Goal: Information Seeking & Learning: Check status

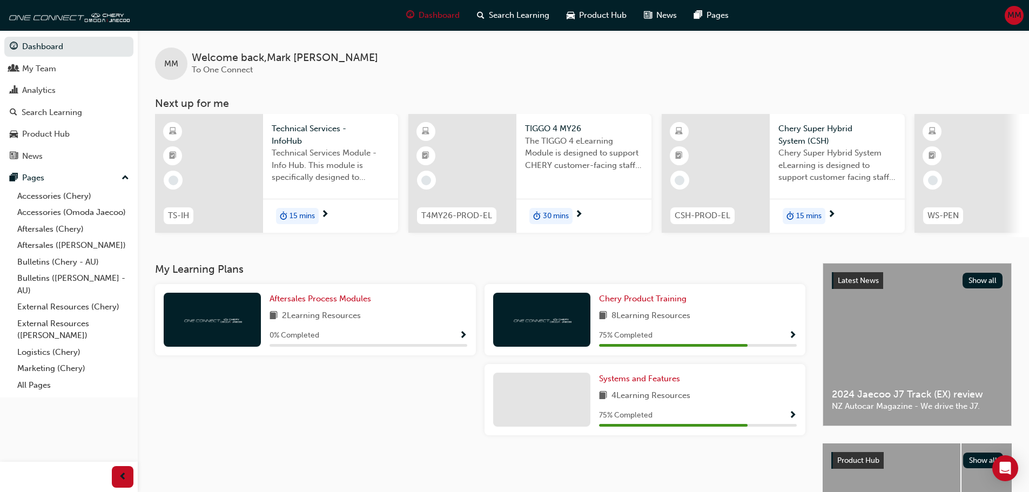
click at [203, 178] on div at bounding box center [209, 173] width 108 height 119
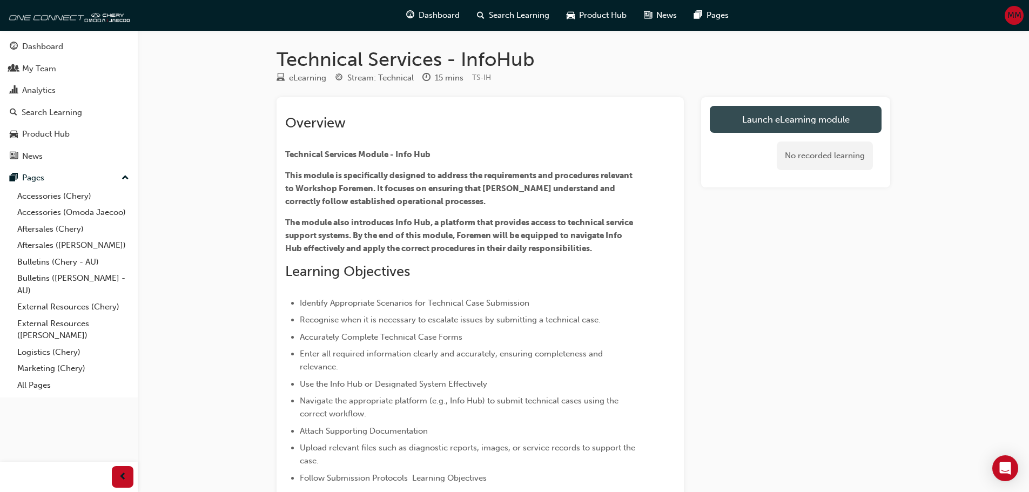
click at [765, 116] on link "Launch eLearning module" at bounding box center [796, 119] width 172 height 27
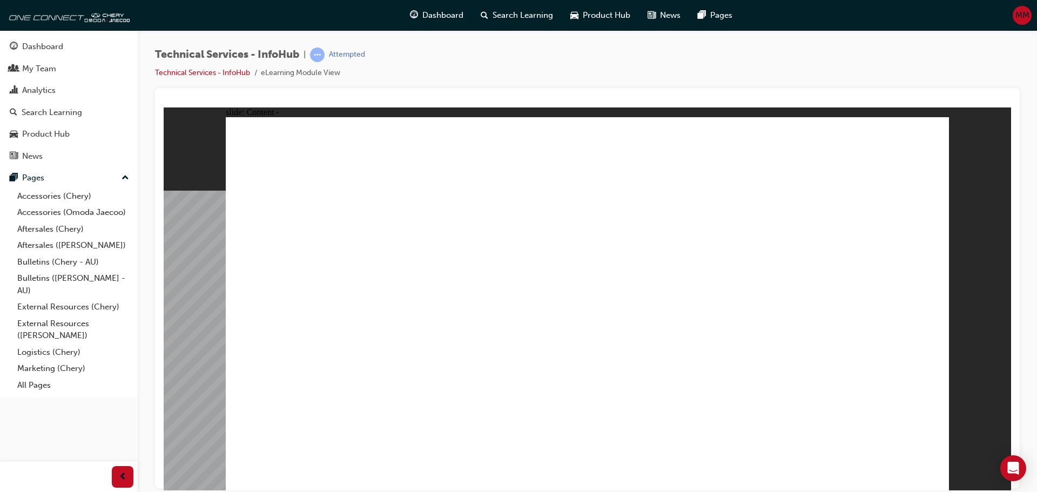
drag, startPoint x: 442, startPoint y: 194, endPoint x: 605, endPoint y: 185, distance: 163.4
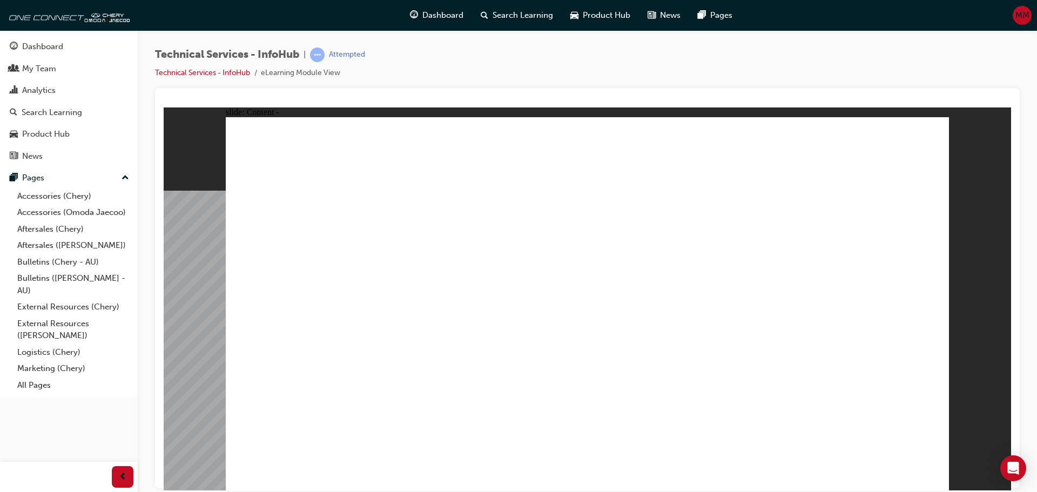
drag, startPoint x: 605, startPoint y: 185, endPoint x: 783, endPoint y: 232, distance: 183.8
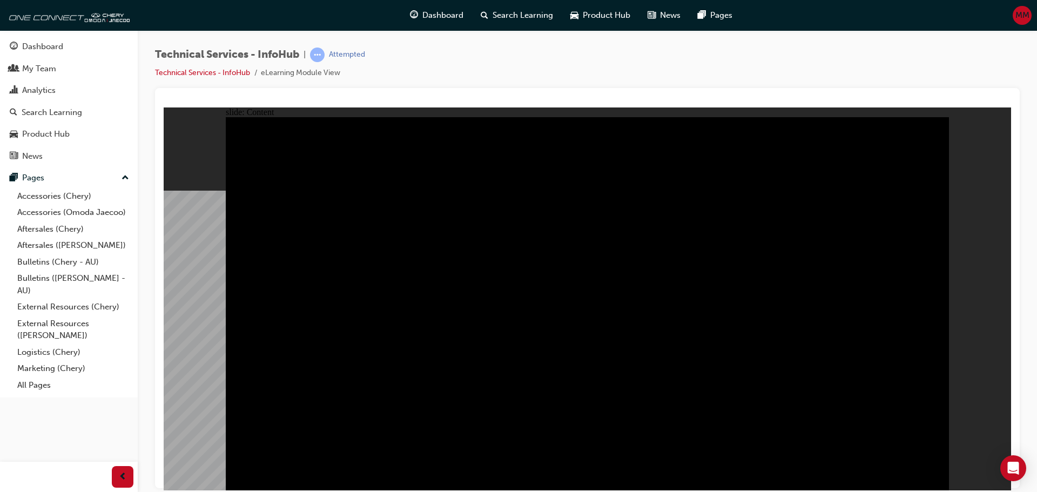
drag, startPoint x: 667, startPoint y: 172, endPoint x: 624, endPoint y: 147, distance: 49.8
drag, startPoint x: 778, startPoint y: 401, endPoint x: 861, endPoint y: 440, distance: 92.0
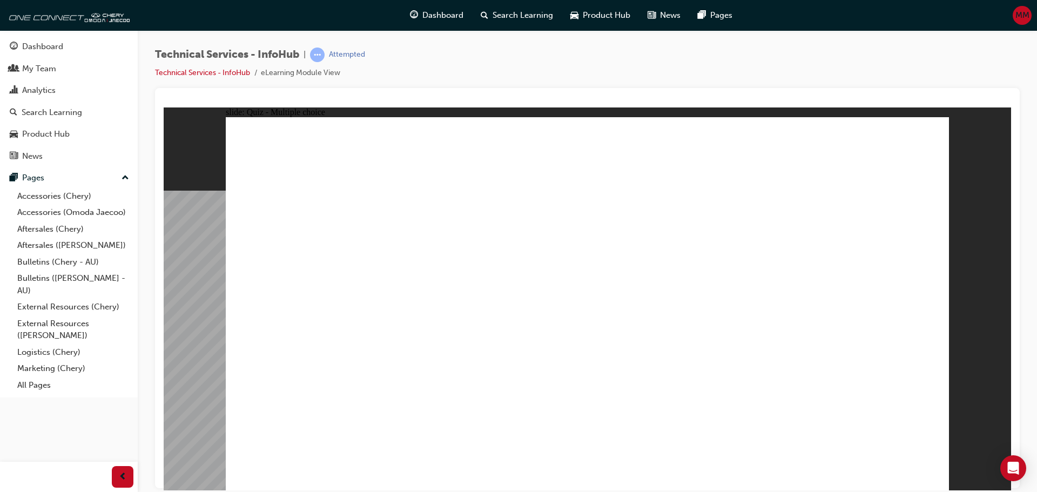
radio input "true"
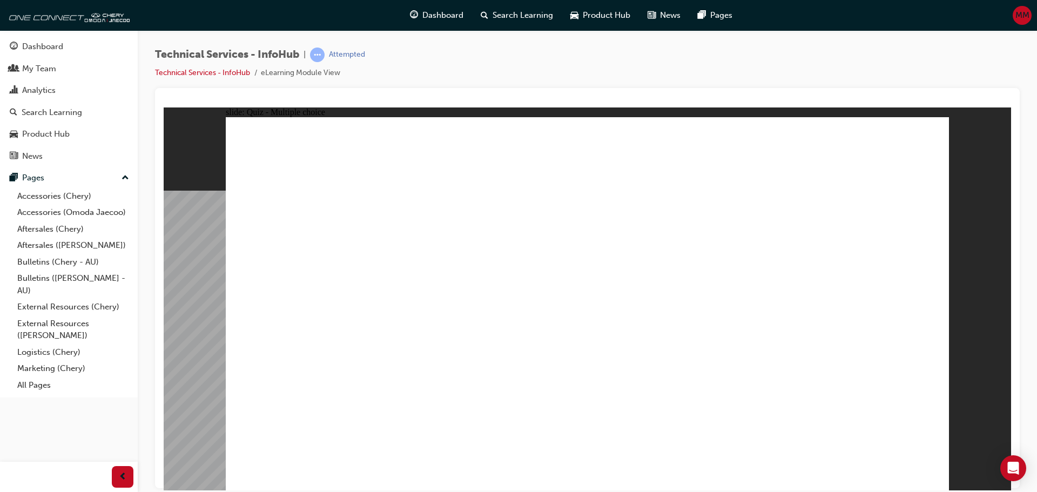
radio input "true"
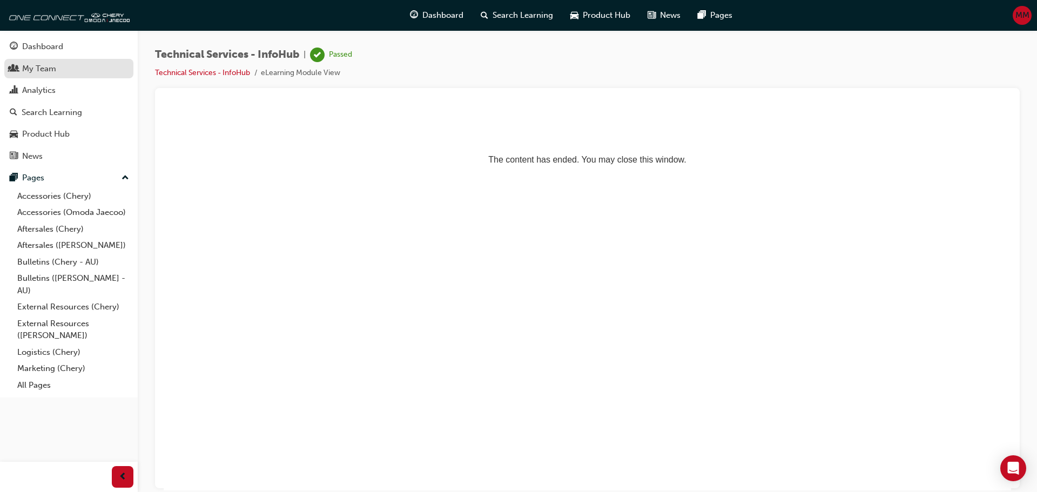
click at [44, 69] on div "My Team" at bounding box center [39, 69] width 34 height 12
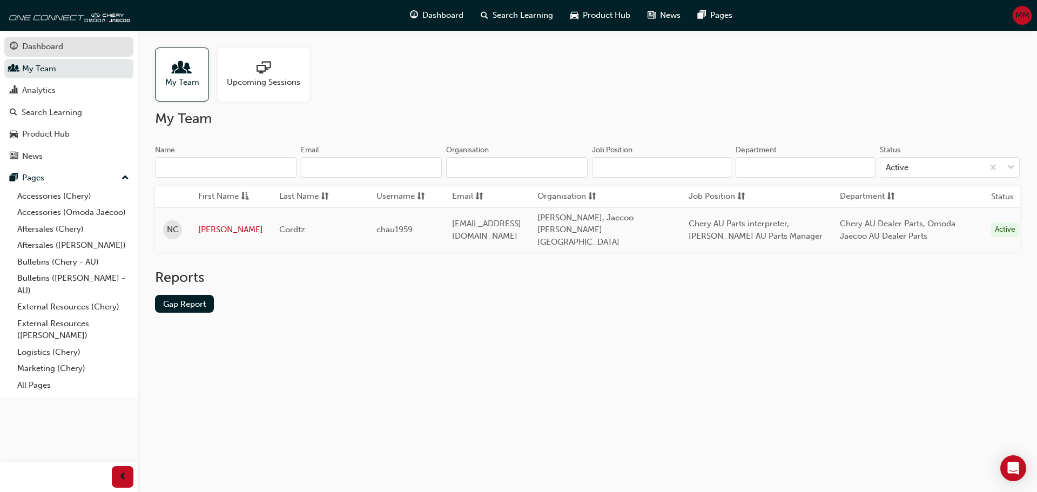
click at [50, 52] on div "Dashboard" at bounding box center [42, 47] width 41 height 12
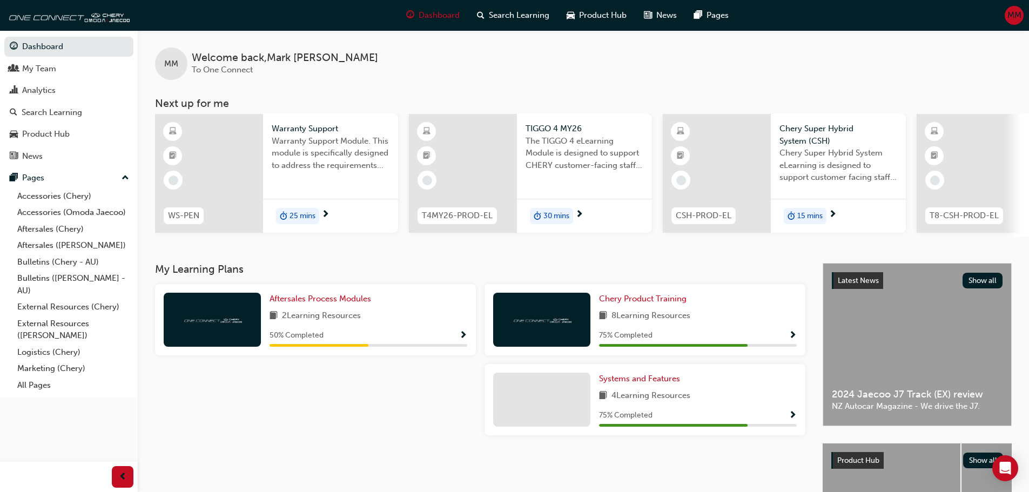
click at [246, 169] on div at bounding box center [209, 173] width 108 height 119
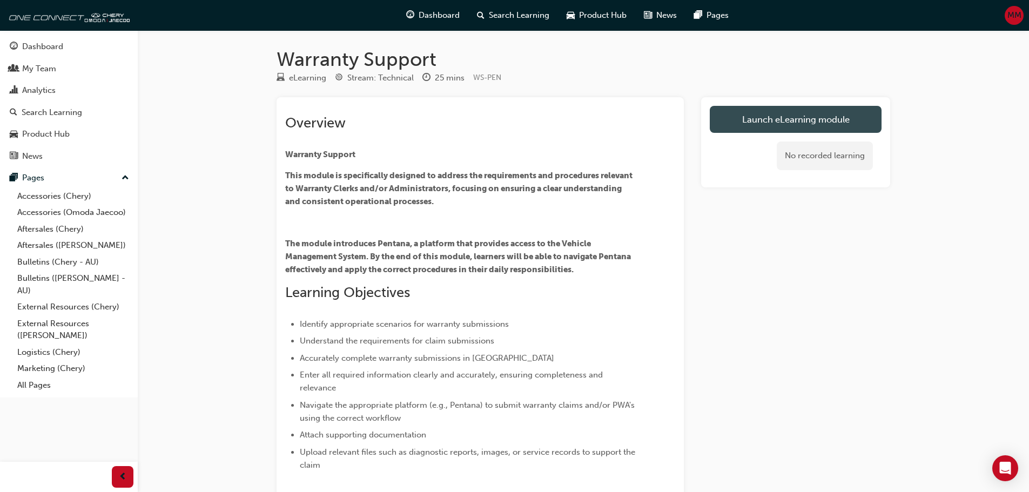
click at [743, 128] on link "Launch eLearning module" at bounding box center [796, 119] width 172 height 27
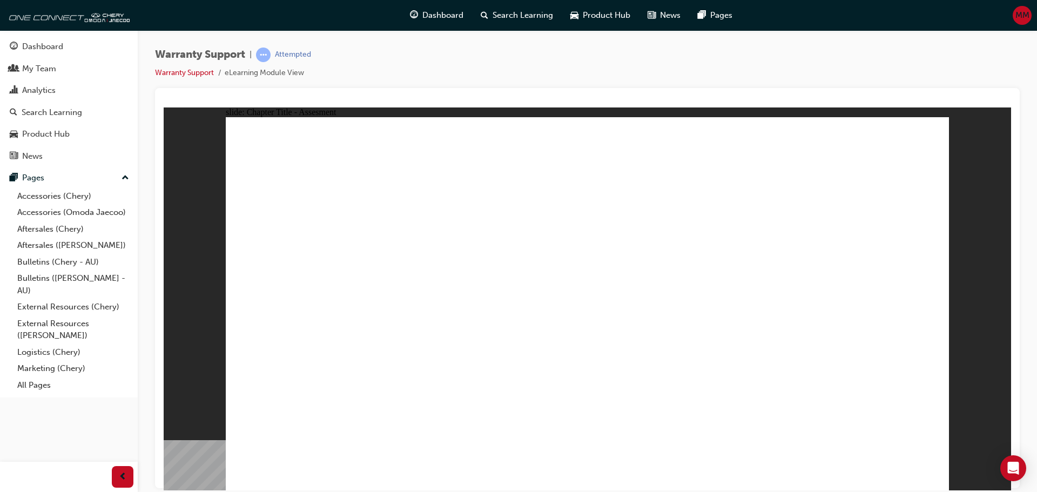
radio input "true"
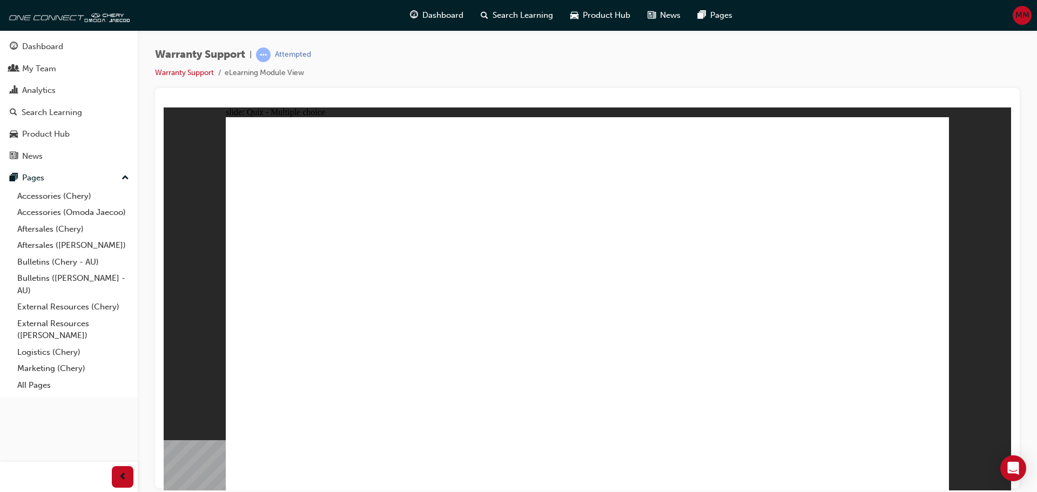
radio input "true"
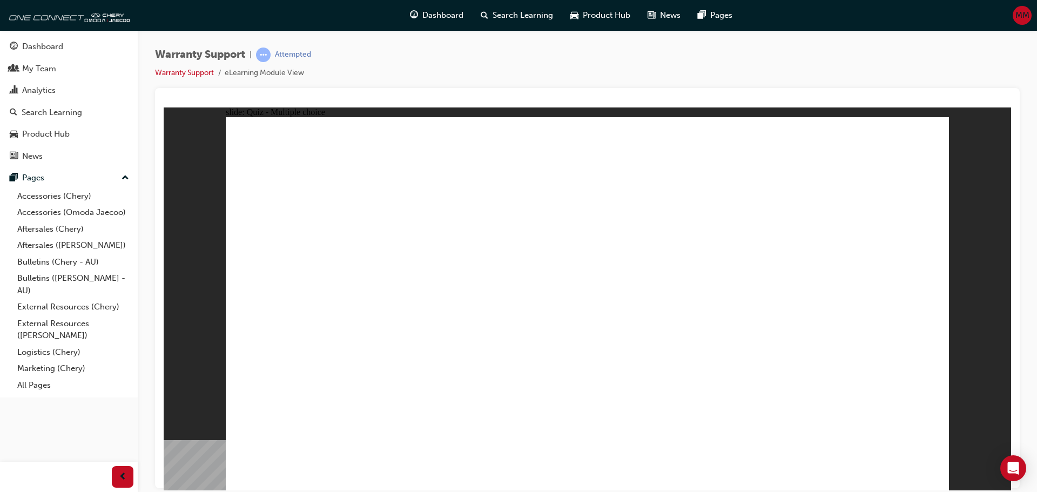
radio input "true"
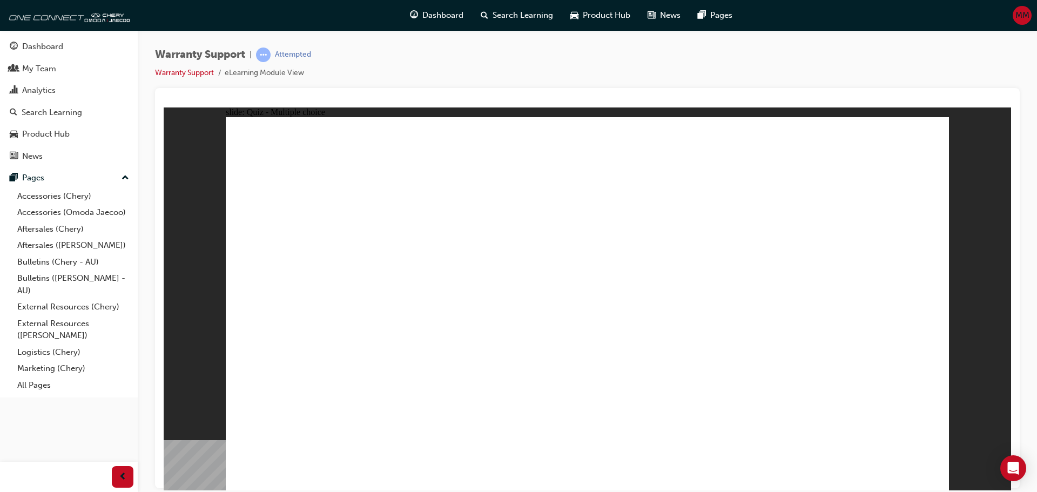
radio input "true"
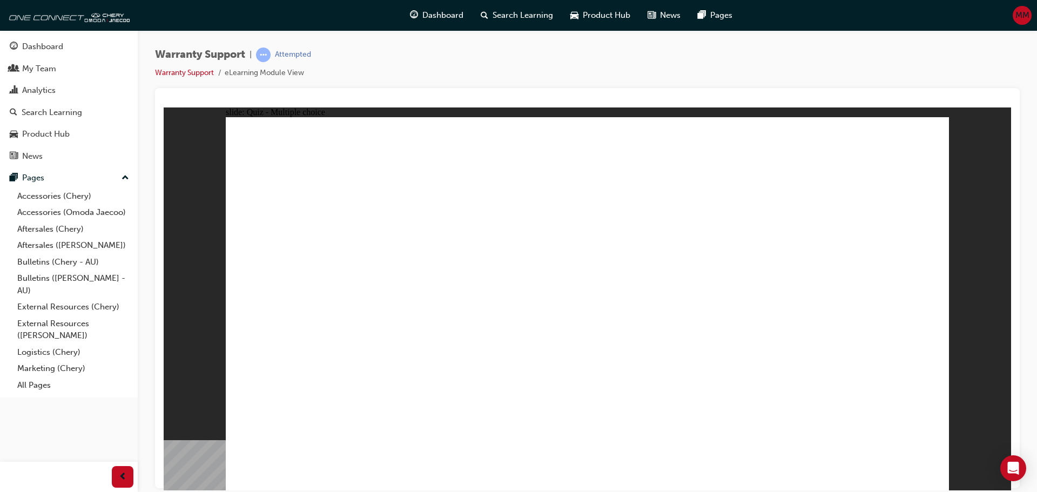
radio input "false"
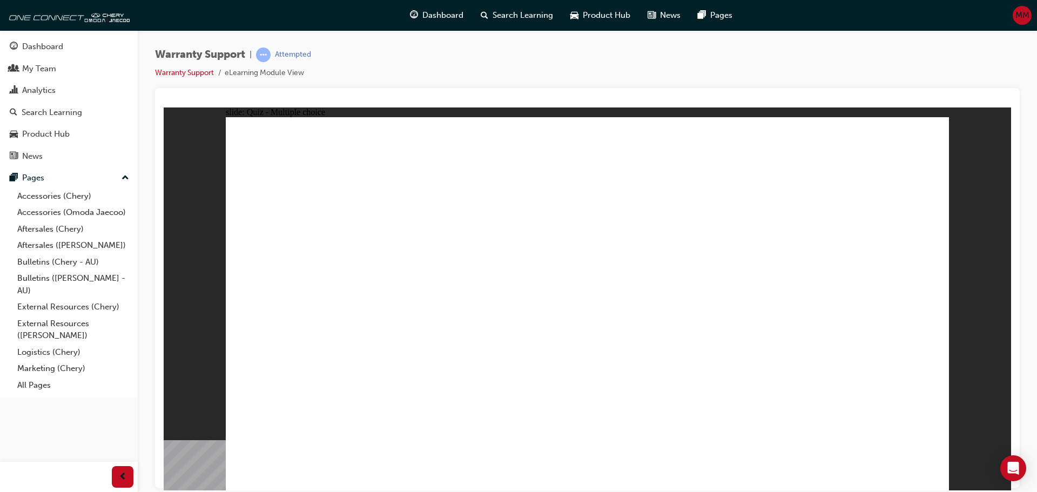
radio input "true"
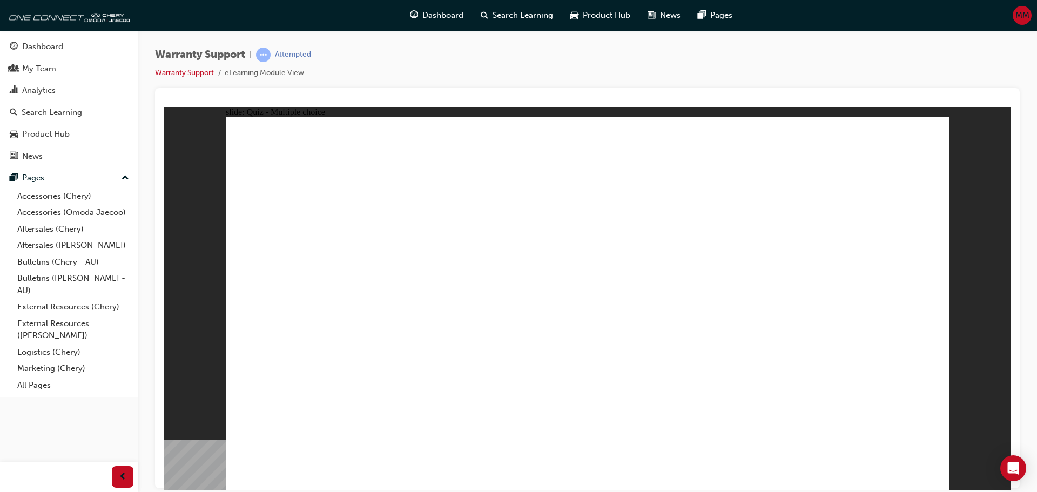
radio input "true"
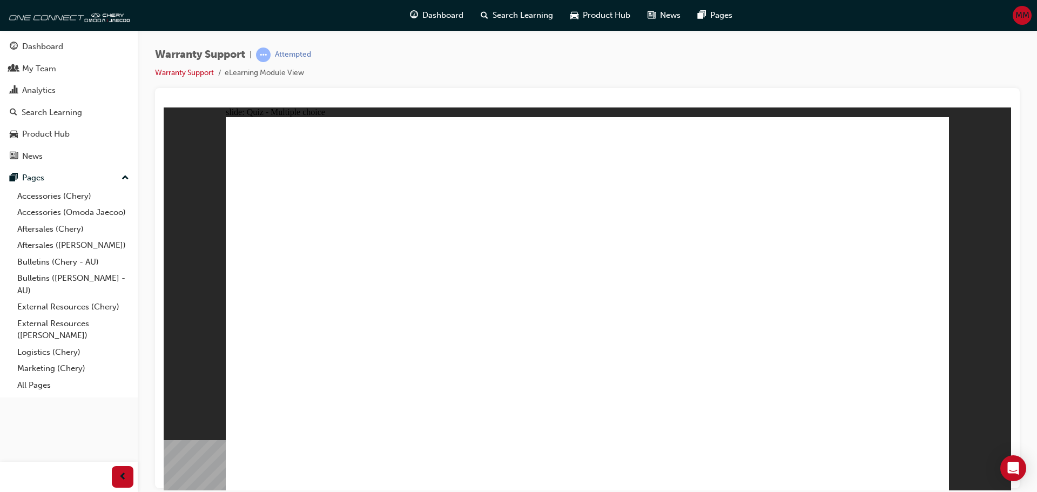
radio input "true"
drag, startPoint x: 554, startPoint y: 363, endPoint x: 602, endPoint y: 366, distance: 48.2
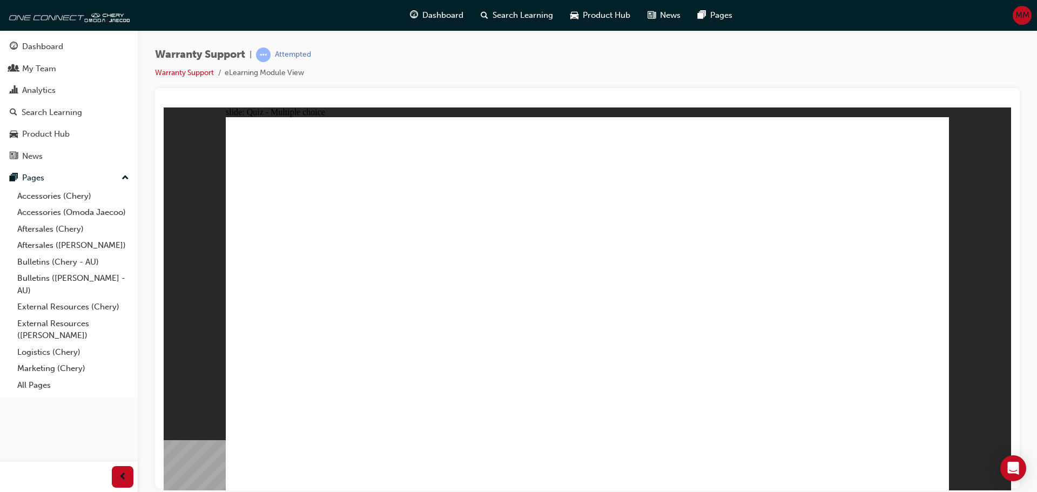
radio input "true"
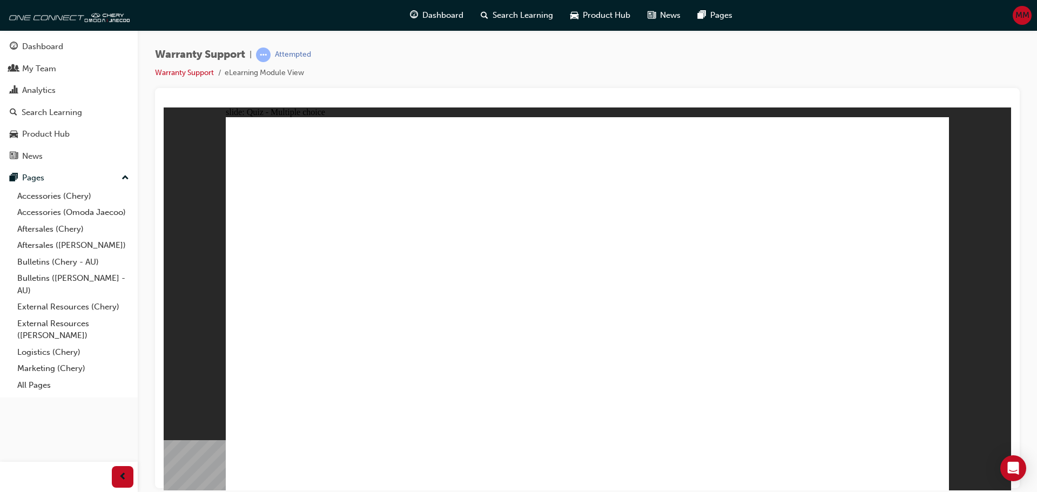
radio input "true"
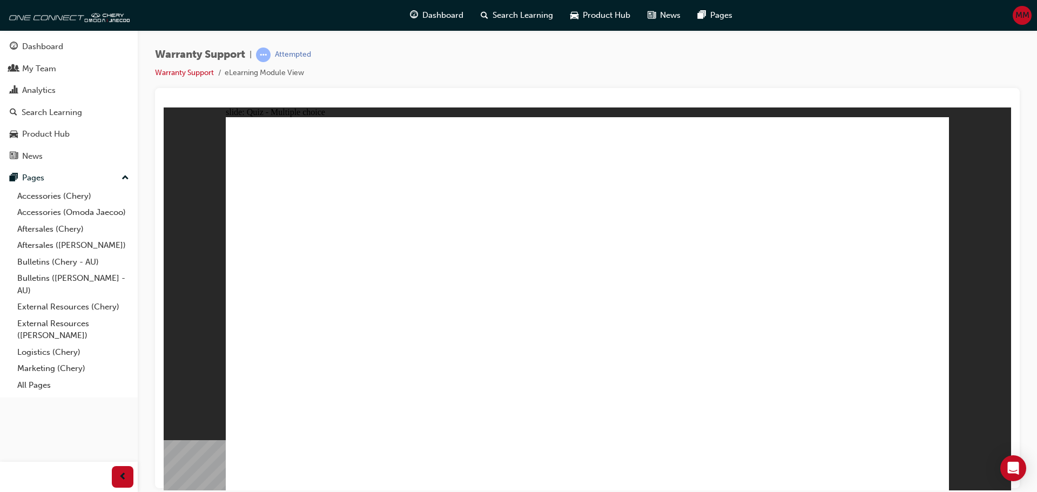
radio input "true"
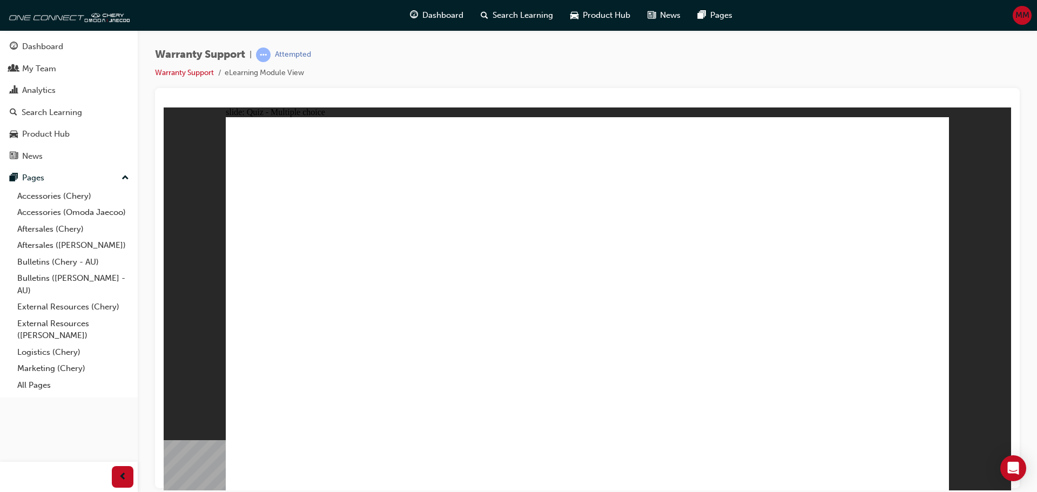
radio input "true"
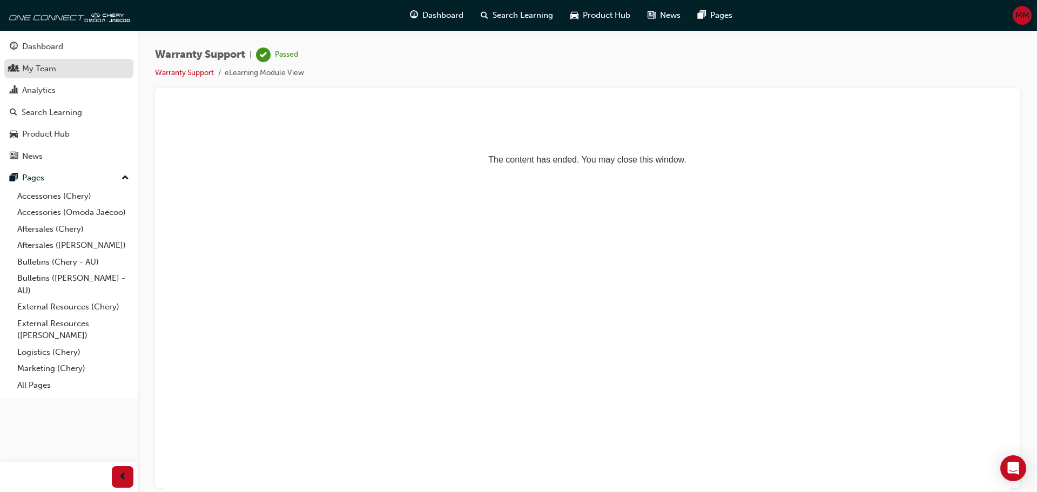
click at [60, 75] on link "My Team" at bounding box center [68, 69] width 129 height 20
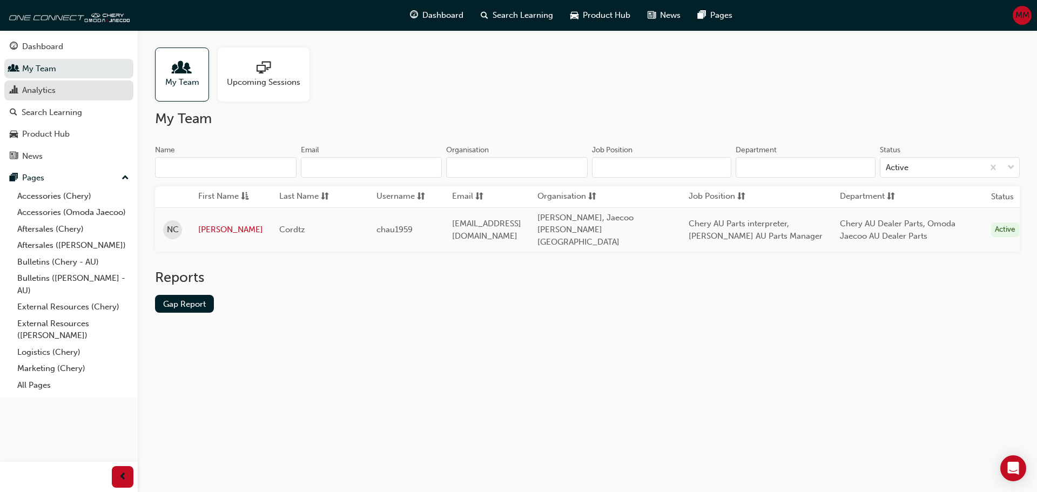
click at [60, 87] on div "Analytics" at bounding box center [69, 91] width 118 height 14
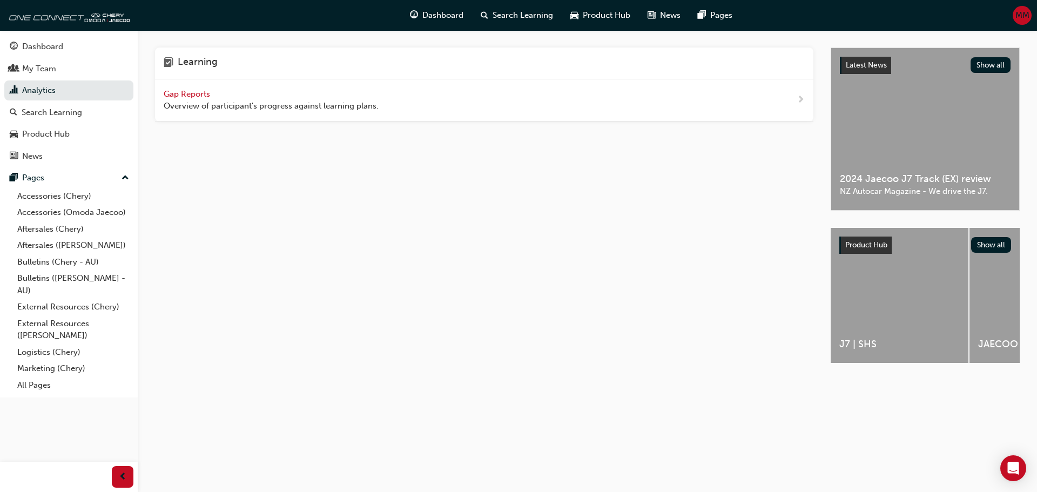
click at [181, 95] on span "Gap Reports" at bounding box center [188, 94] width 49 height 10
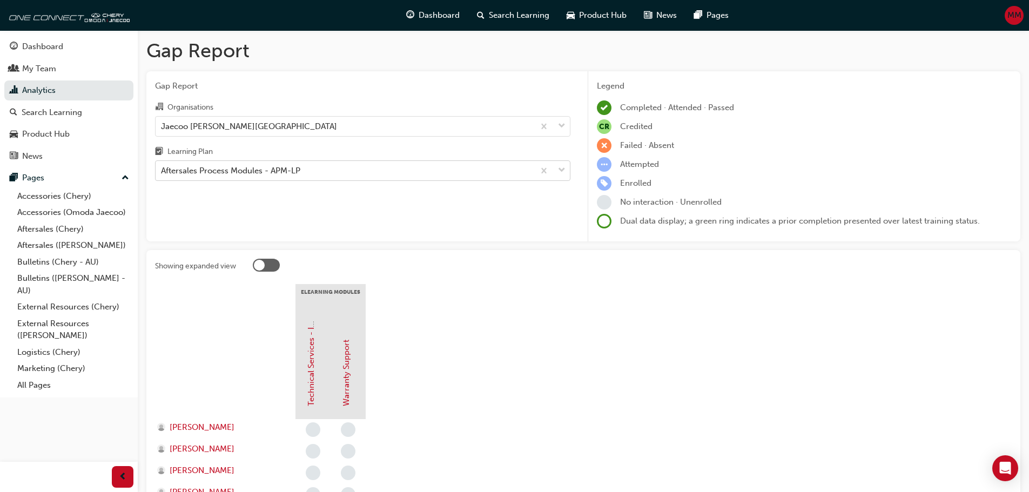
click at [228, 170] on div "Aftersales Process Modules - APM-LP" at bounding box center [230, 171] width 139 height 12
click at [162, 170] on input "Learning Plan Aftersales Process Modules - APM-LP" at bounding box center [161, 170] width 1 height 9
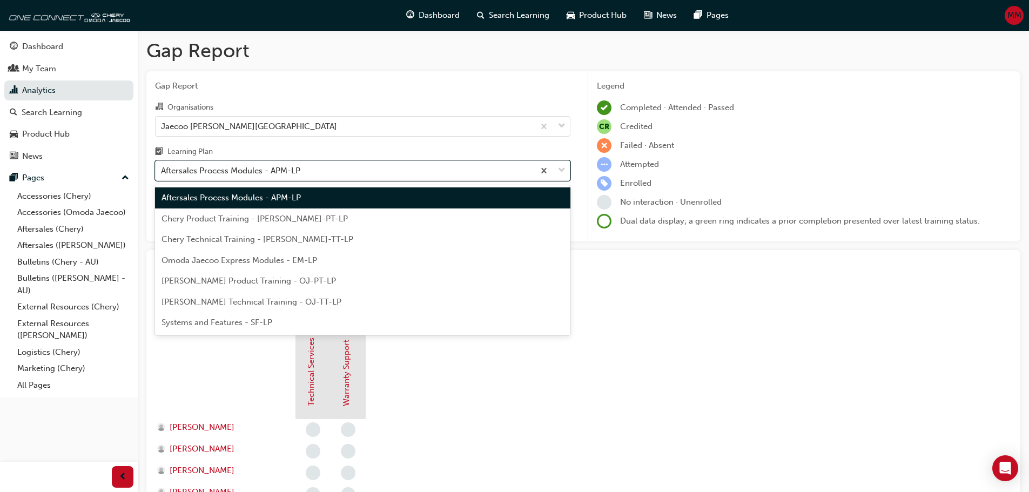
click at [234, 201] on span "Aftersales Process Modules - APM-LP" at bounding box center [230, 198] width 139 height 10
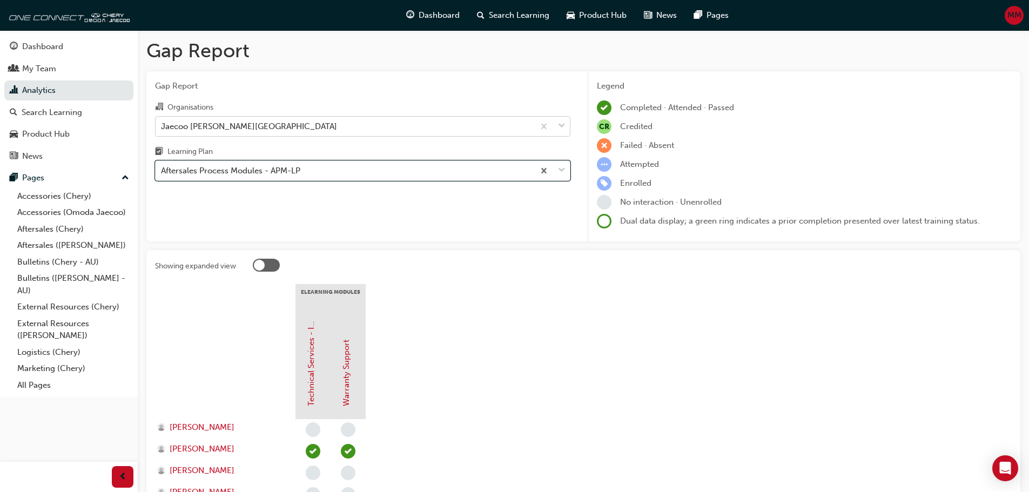
click at [237, 132] on div "Jaecoo [PERSON_NAME][GEOGRAPHIC_DATA]" at bounding box center [345, 126] width 379 height 19
click at [162, 130] on input "Organisations Jaecoo [PERSON_NAME][GEOGRAPHIC_DATA]" at bounding box center [161, 125] width 1 height 9
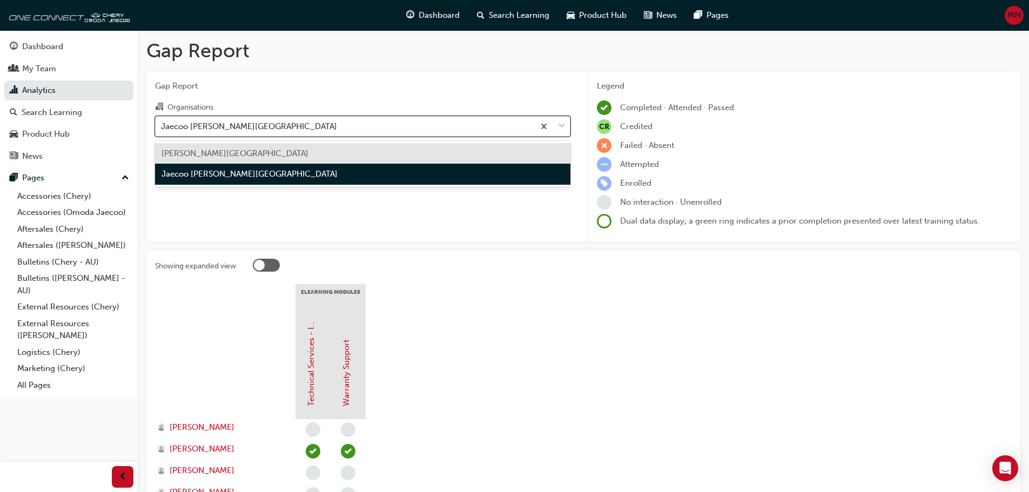
click at [232, 146] on div "[PERSON_NAME][GEOGRAPHIC_DATA]" at bounding box center [362, 153] width 415 height 21
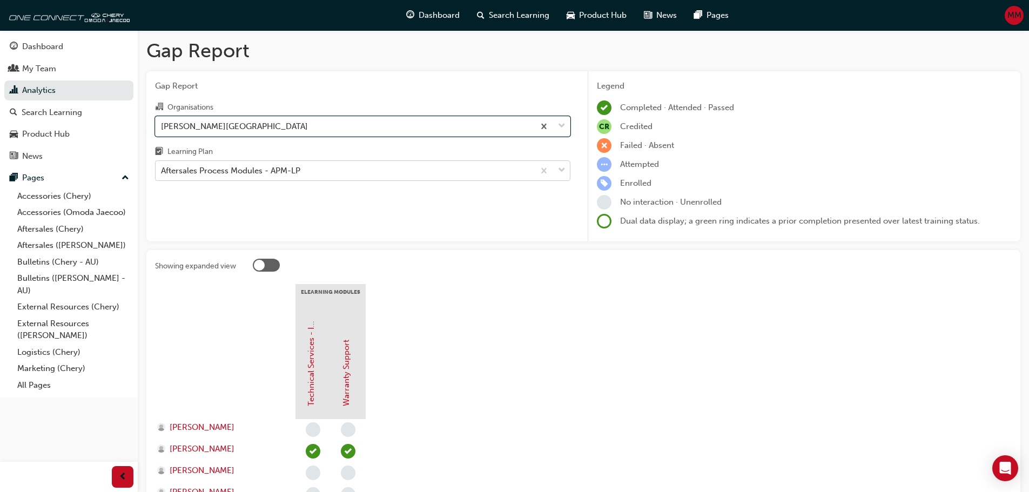
click at [230, 176] on div "Aftersales Process Modules - APM-LP" at bounding box center [230, 171] width 139 height 12
click at [162, 175] on input "Learning Plan Aftersales Process Modules - APM-LP" at bounding box center [161, 170] width 1 height 9
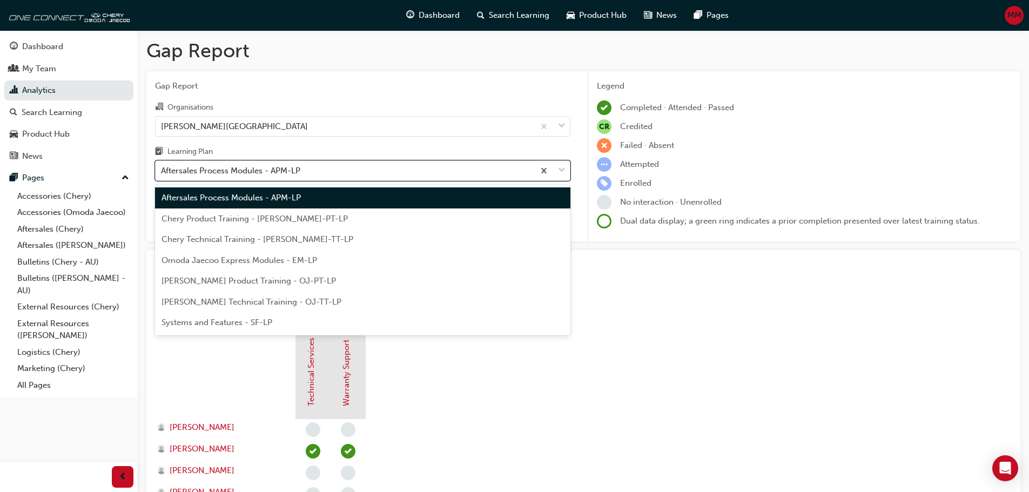
click at [231, 243] on span "Chery Technical Training - [PERSON_NAME]-TT-LP" at bounding box center [257, 239] width 192 height 10
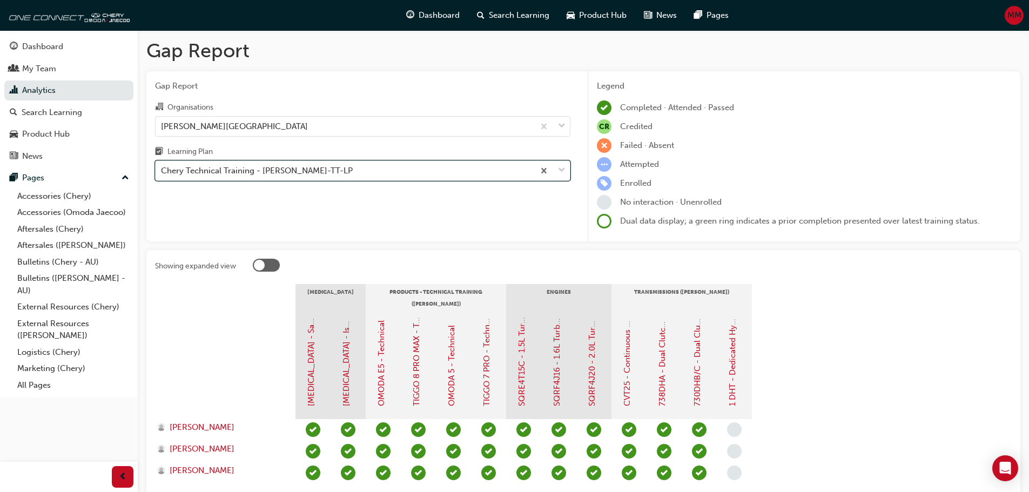
click at [234, 173] on div "Chery Technical Training - [PERSON_NAME]-TT-LP" at bounding box center [257, 171] width 192 height 12
click at [162, 173] on input "Learning Plan option Chery Technical Training - [PERSON_NAME]-TT-LP, selected. …" at bounding box center [161, 170] width 1 height 9
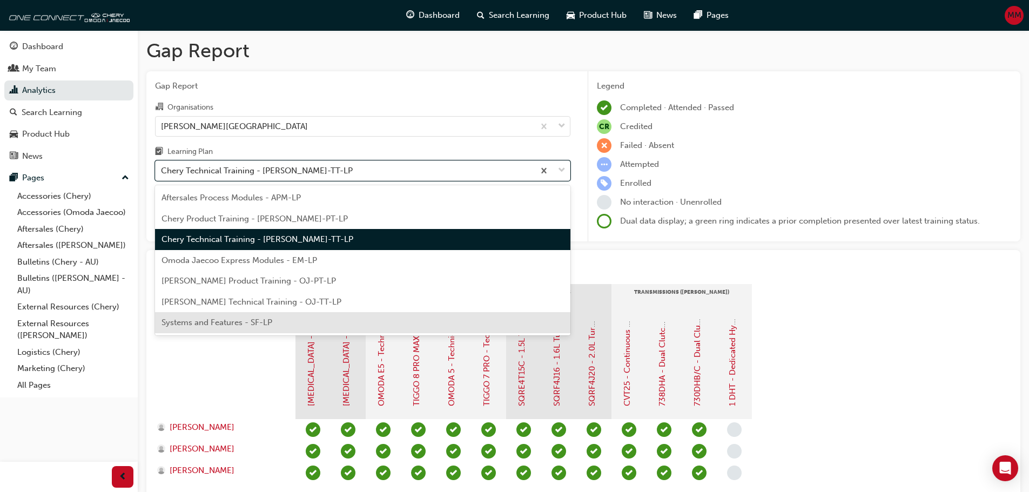
click at [231, 322] on span "Systems and Features - SF-LP" at bounding box center [216, 323] width 111 height 10
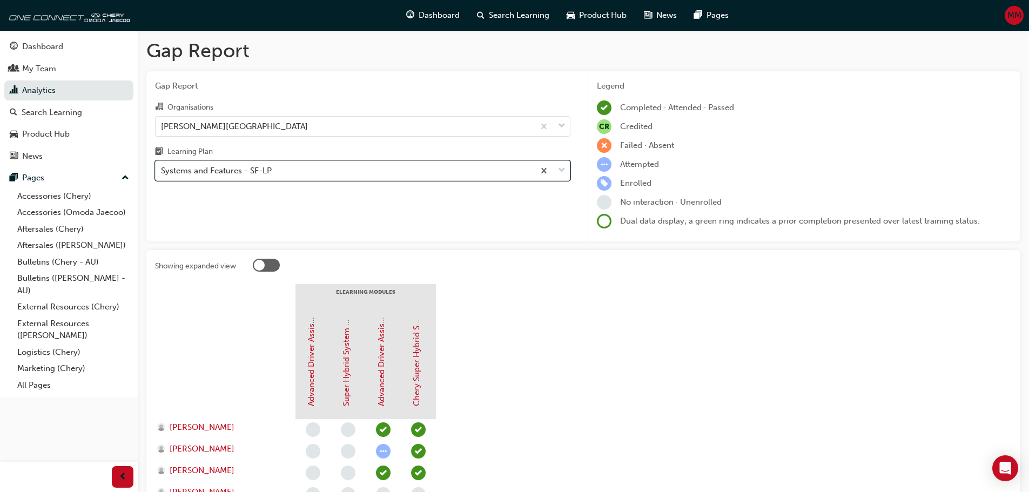
click at [258, 166] on div "Systems and Features - SF-LP" at bounding box center [216, 171] width 111 height 12
click at [162, 166] on input "Learning Plan option Systems and Features - SF-LP, selected. 0 results availabl…" at bounding box center [161, 170] width 1 height 9
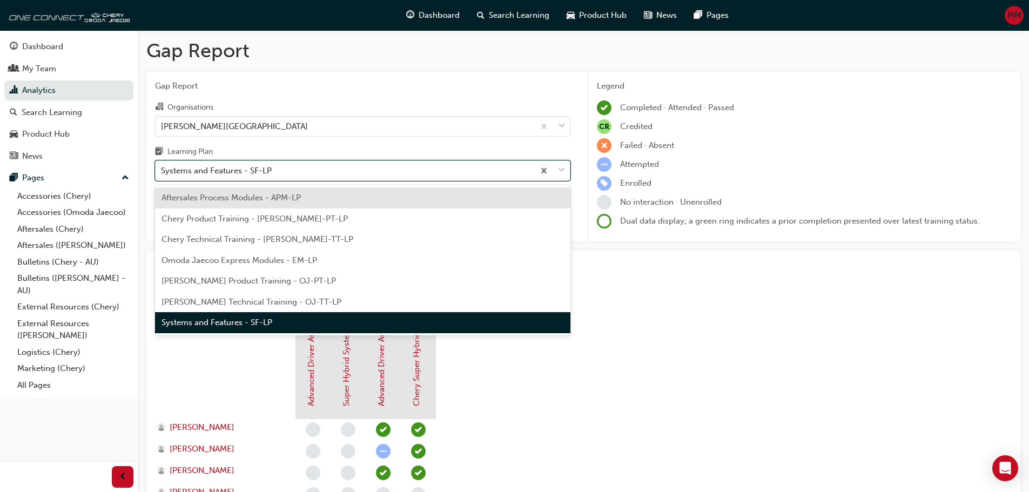
click at [255, 301] on span "[PERSON_NAME] Technical Training - OJ-TT-LP" at bounding box center [251, 302] width 180 height 10
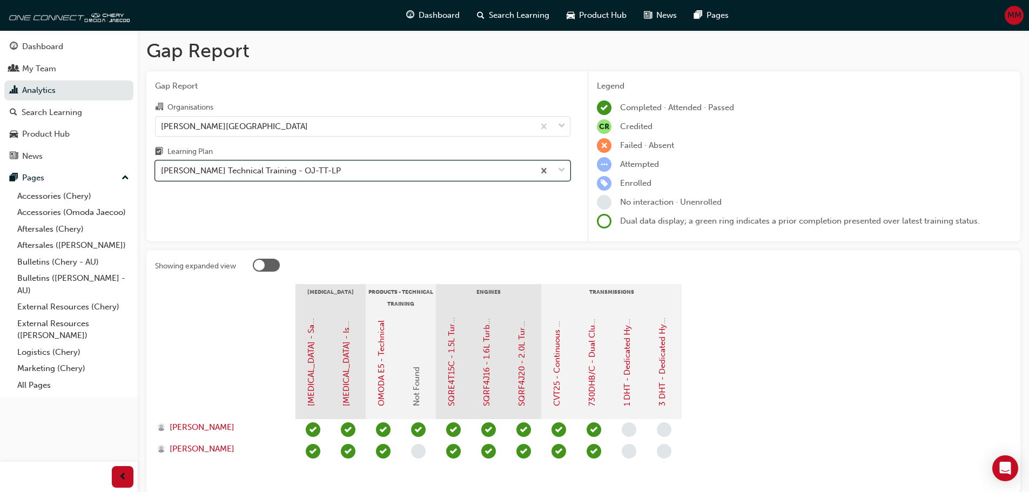
click at [275, 171] on div "[PERSON_NAME] Technical Training - OJ-TT-LP" at bounding box center [251, 171] width 180 height 12
click at [162, 171] on input "Learning Plan option Omoda Jaecoo Technical Training - OJ-TT-LP, selected. 0 re…" at bounding box center [161, 170] width 1 height 9
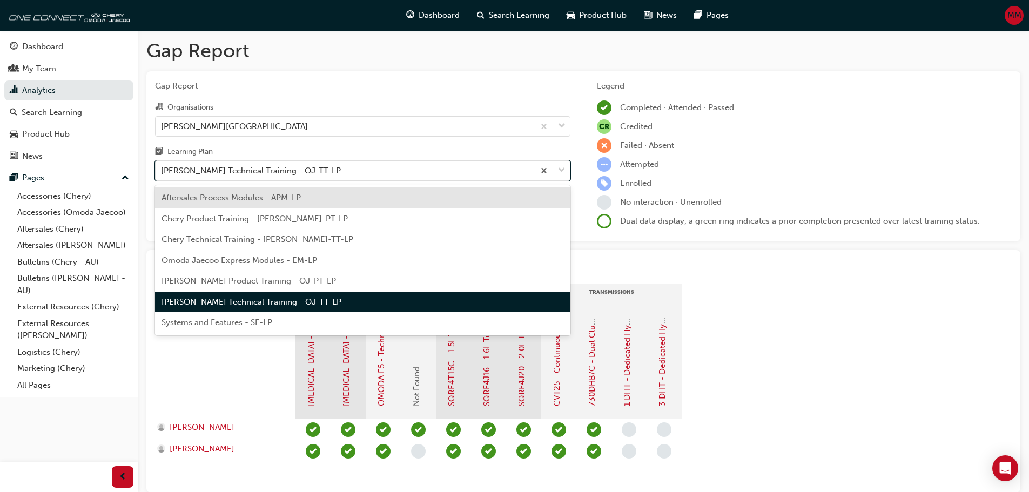
click at [264, 199] on span "Aftersales Process Modules - APM-LP" at bounding box center [230, 198] width 139 height 10
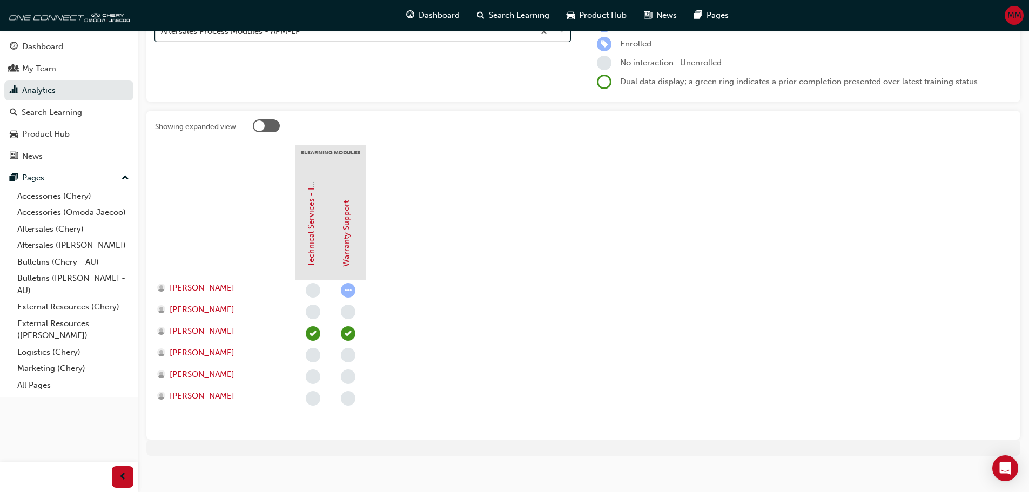
scroll to position [147, 0]
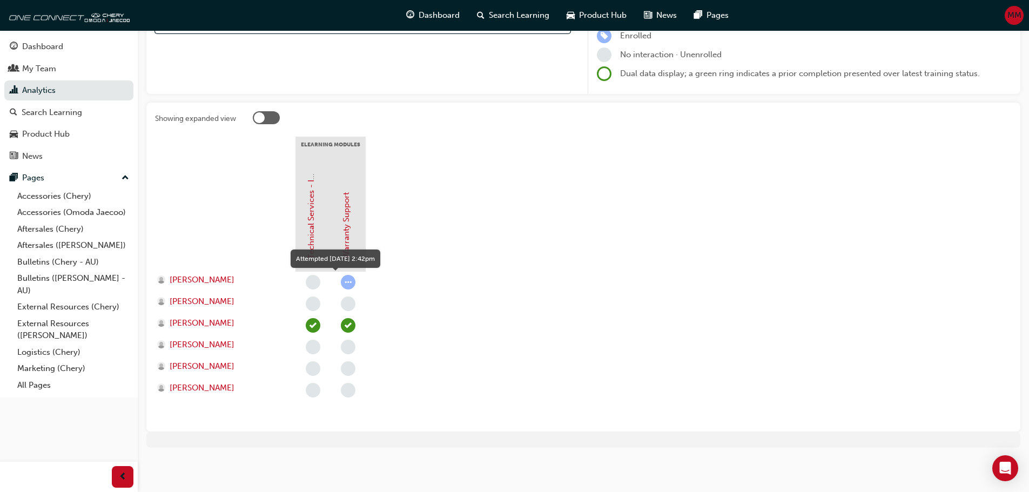
click at [345, 283] on span "learningRecordVerb_ATTEMPT-icon" at bounding box center [348, 282] width 15 height 15
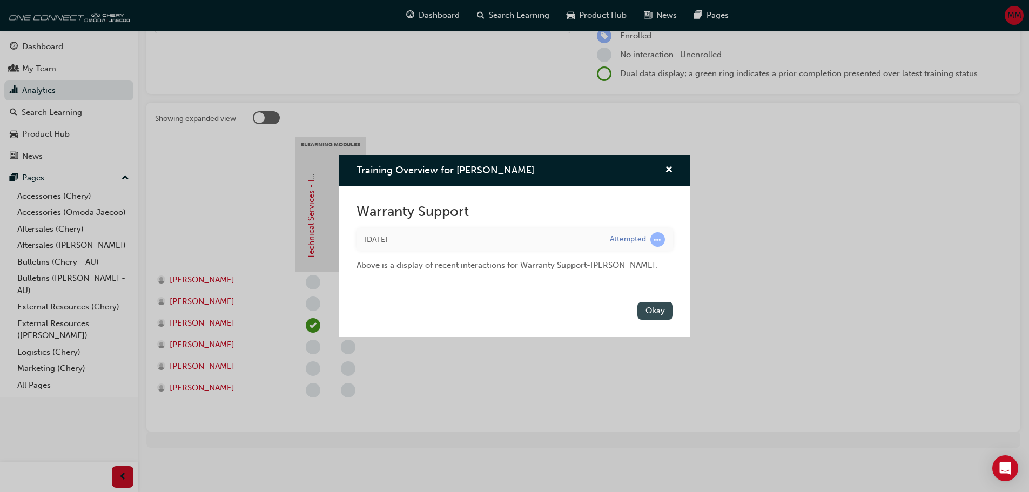
click at [651, 318] on button "Okay" at bounding box center [655, 311] width 36 height 18
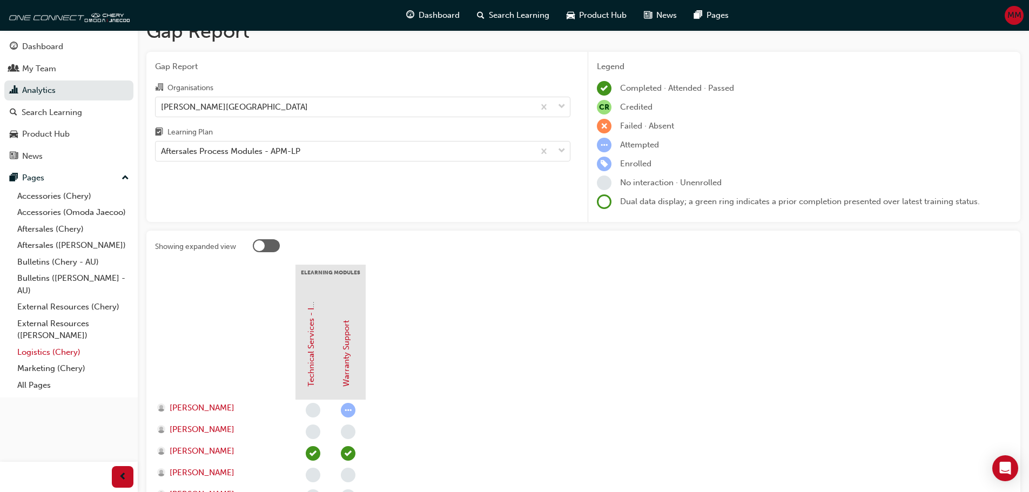
scroll to position [0, 0]
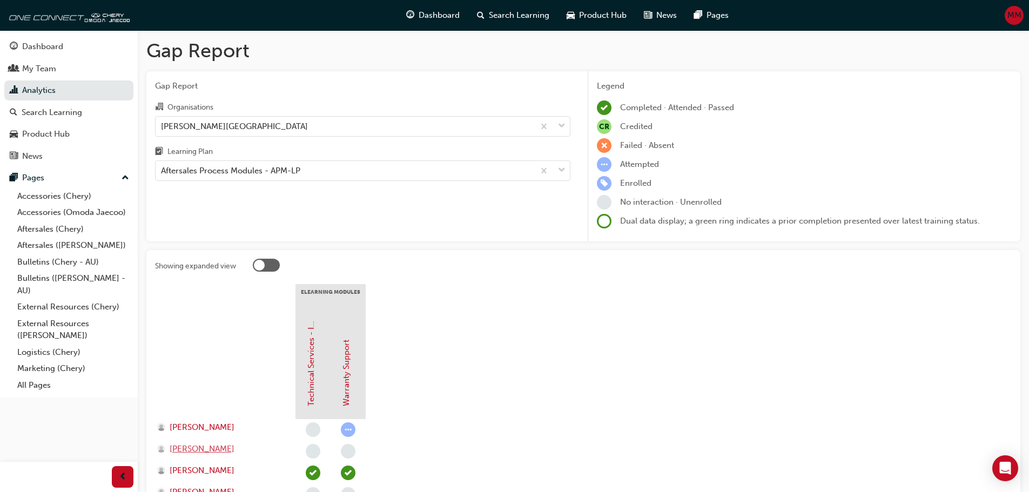
click at [203, 451] on span "[PERSON_NAME]" at bounding box center [202, 449] width 65 height 12
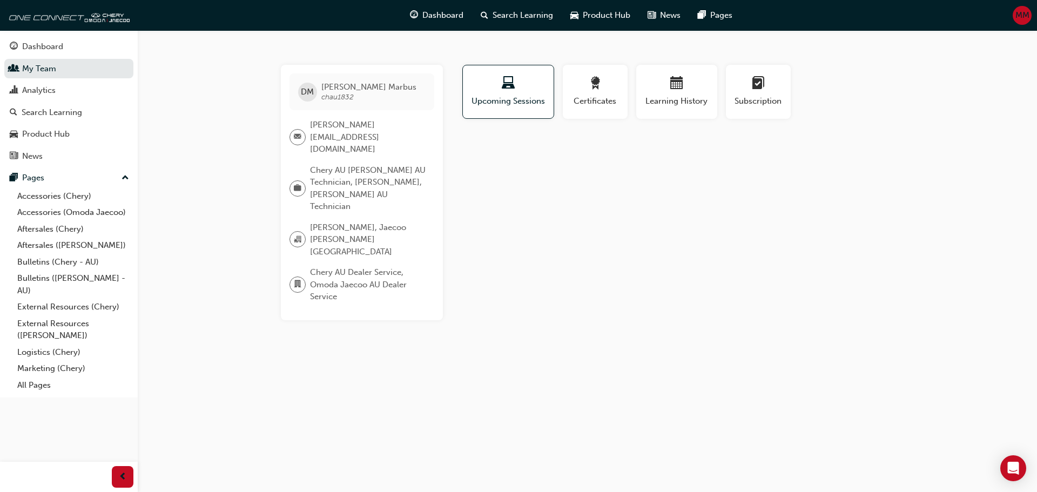
click at [1010, 18] on div "Dashboard Search Learning Product Hub News Pages MM" at bounding box center [518, 15] width 1037 height 31
click at [1028, 19] on span "MM" at bounding box center [1022, 15] width 14 height 12
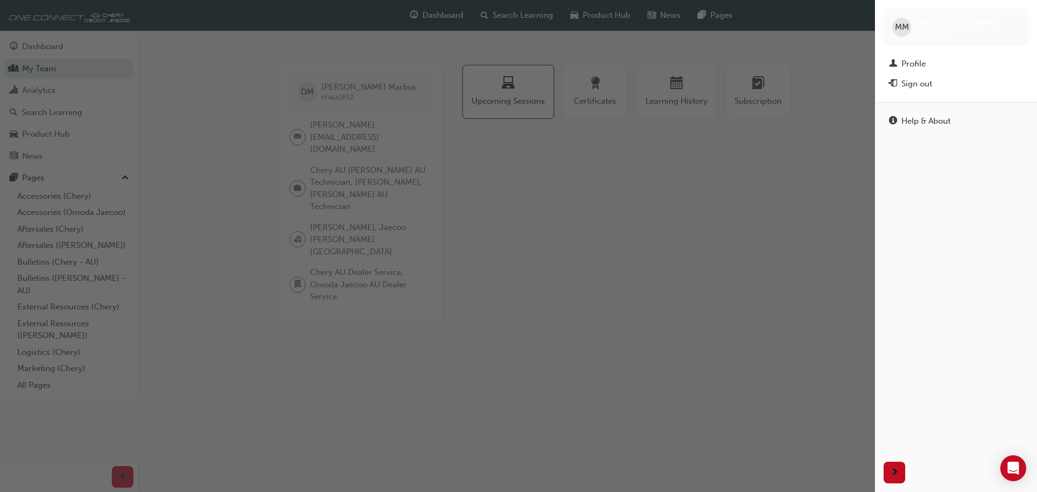
click at [899, 29] on span "MM" at bounding box center [902, 27] width 14 height 12
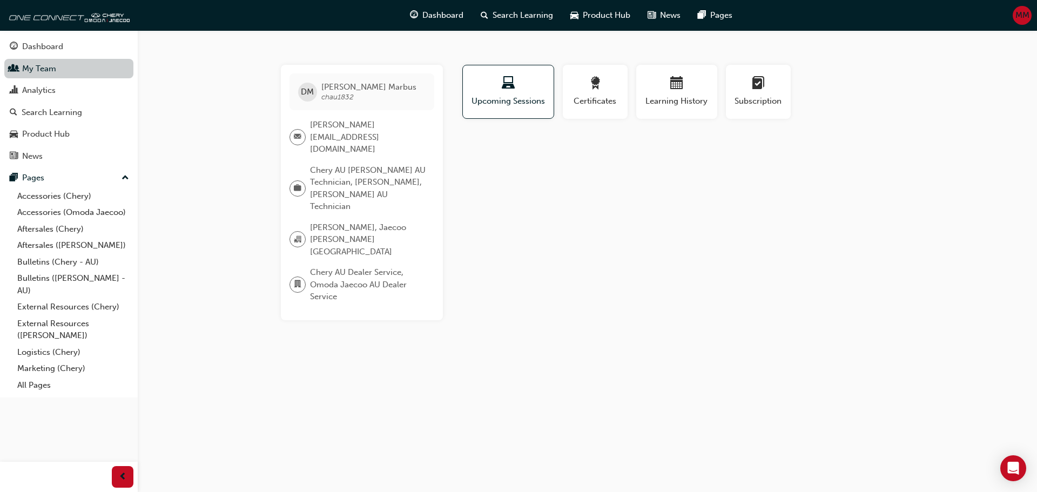
click at [41, 73] on link "My Team" at bounding box center [68, 69] width 129 height 20
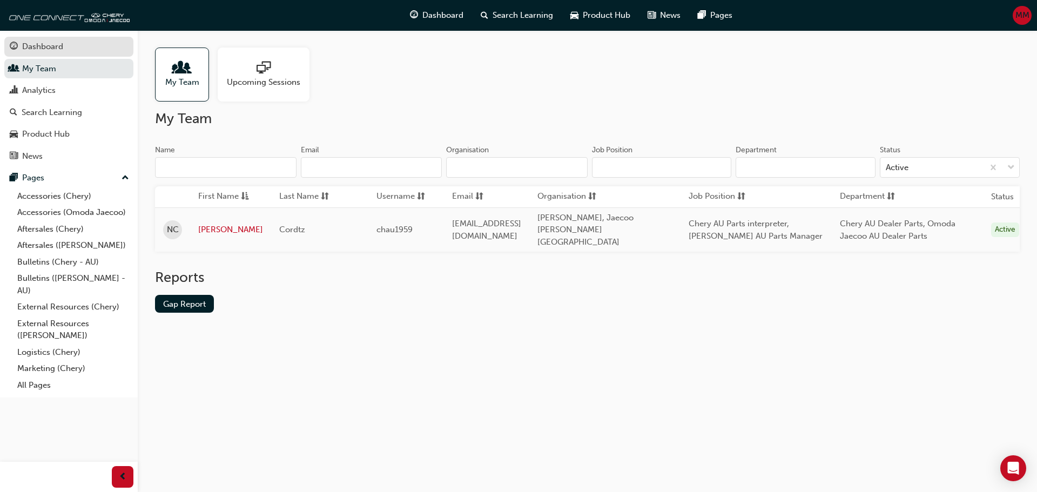
click at [43, 53] on link "Dashboard" at bounding box center [68, 47] width 129 height 20
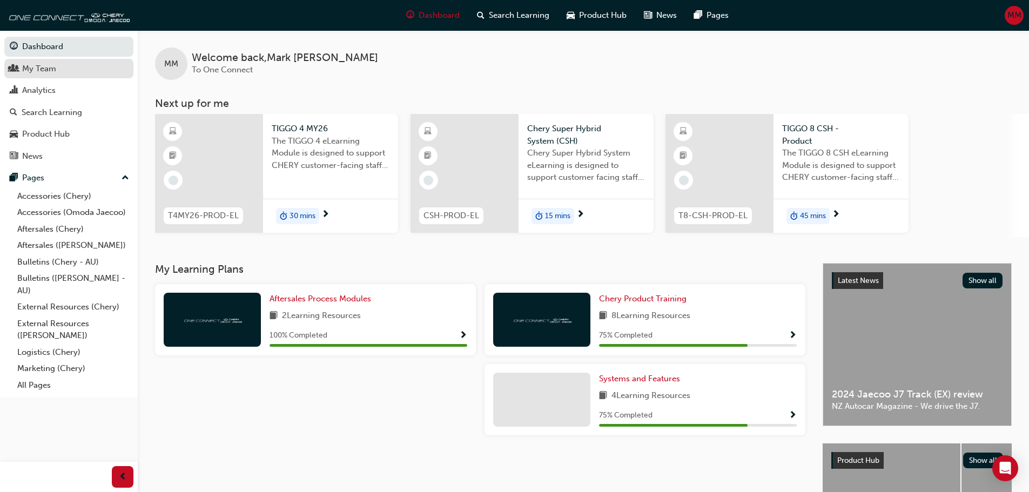
click at [49, 68] on div "My Team" at bounding box center [39, 69] width 34 height 12
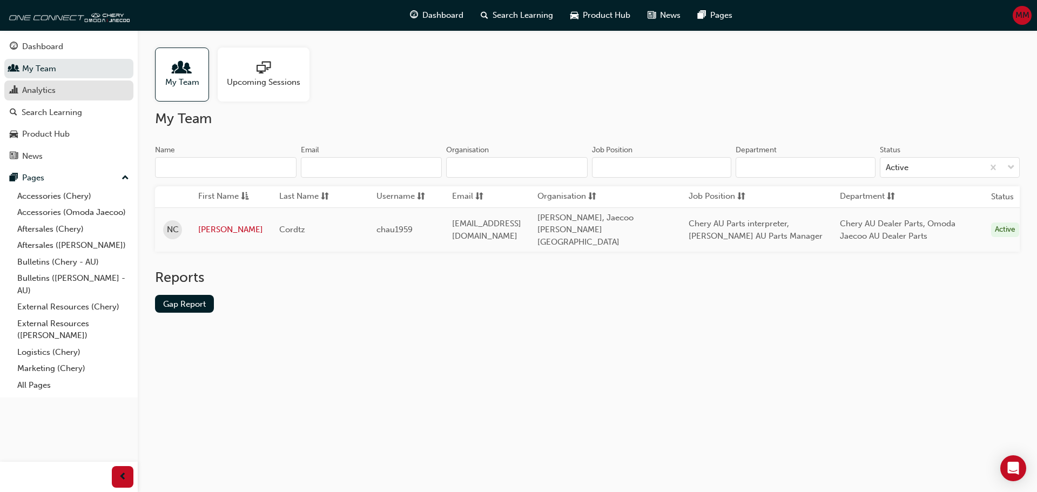
click at [45, 89] on div "Analytics" at bounding box center [38, 90] width 33 height 12
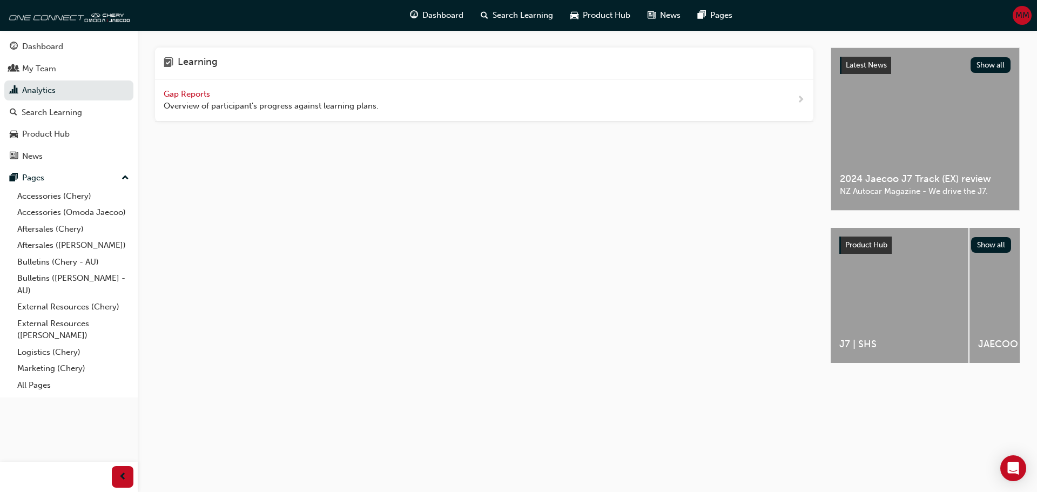
click at [177, 92] on span "Gap Reports" at bounding box center [188, 94] width 49 height 10
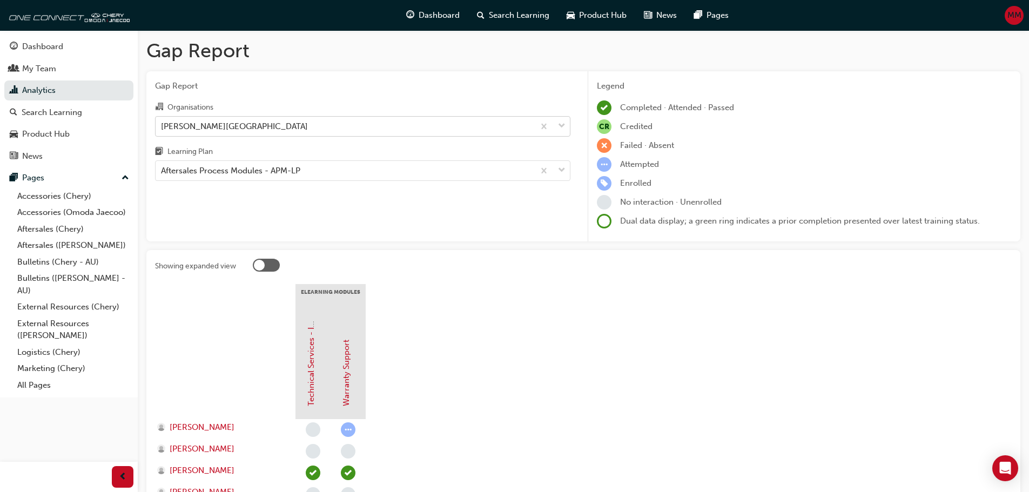
click at [200, 124] on div "[PERSON_NAME][GEOGRAPHIC_DATA]" at bounding box center [234, 126] width 147 height 12
click at [162, 124] on input "Organisations [PERSON_NAME][GEOGRAPHIC_DATA]" at bounding box center [161, 125] width 1 height 9
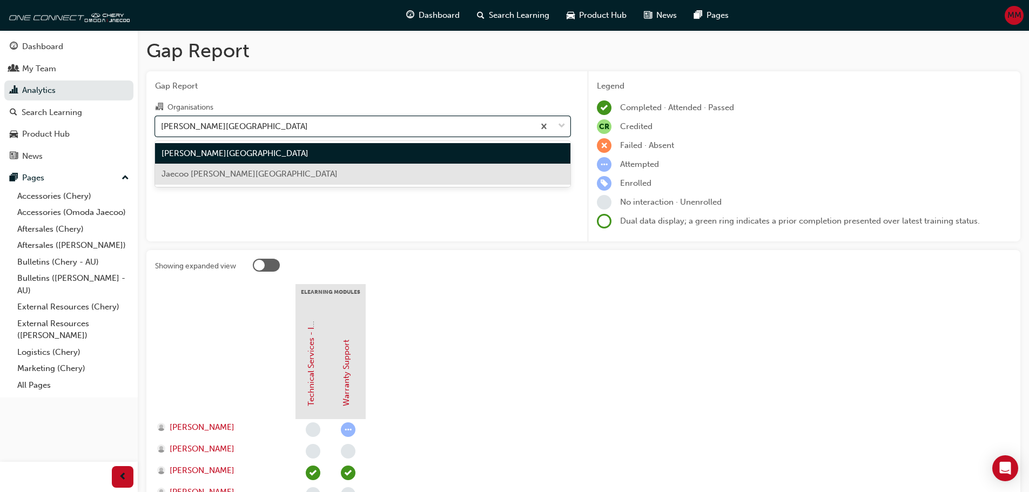
click at [203, 172] on span "Jaecoo [PERSON_NAME][GEOGRAPHIC_DATA]" at bounding box center [249, 174] width 176 height 10
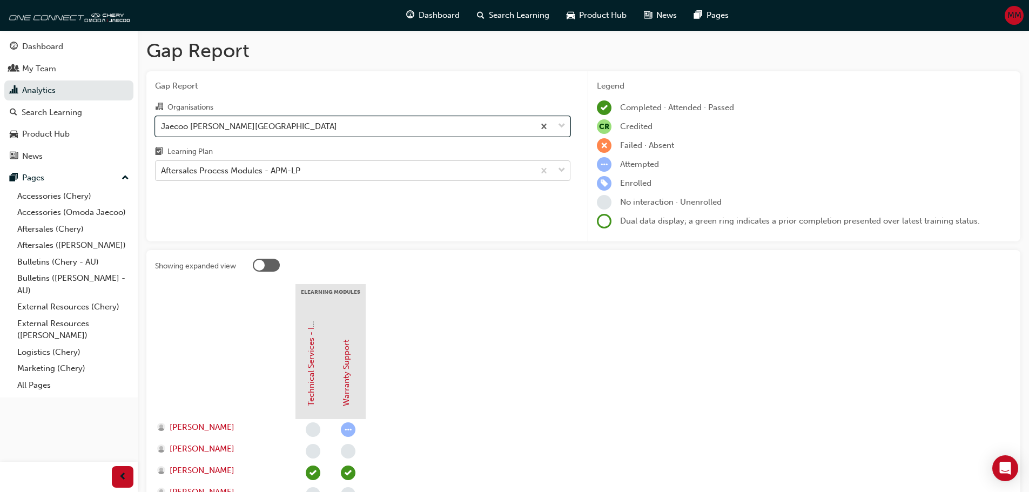
click at [206, 167] on div "Aftersales Process Modules - APM-LP" at bounding box center [230, 171] width 139 height 12
click at [162, 167] on input "Learning Plan Aftersales Process Modules - APM-LP" at bounding box center [161, 170] width 1 height 9
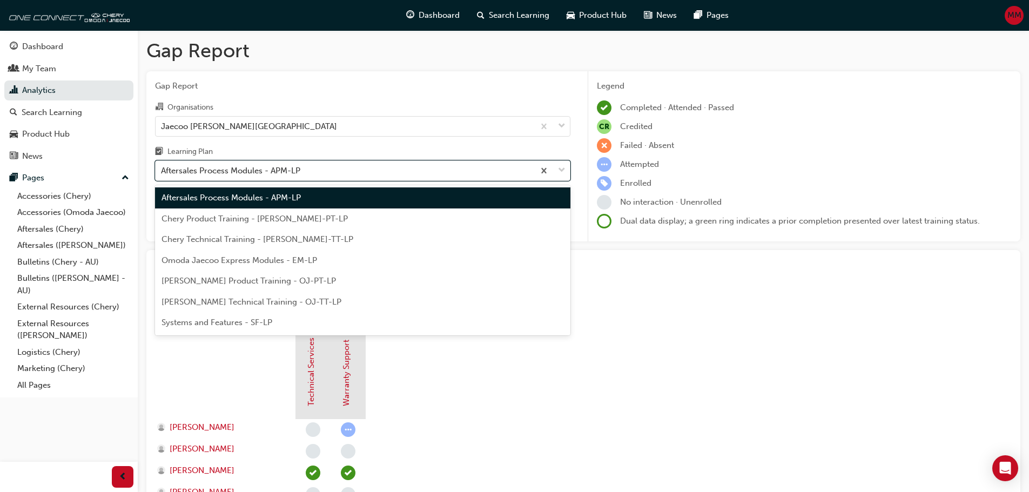
click at [211, 196] on span "Aftersales Process Modules - APM-LP" at bounding box center [230, 198] width 139 height 10
